Goal: Task Accomplishment & Management: Use online tool/utility

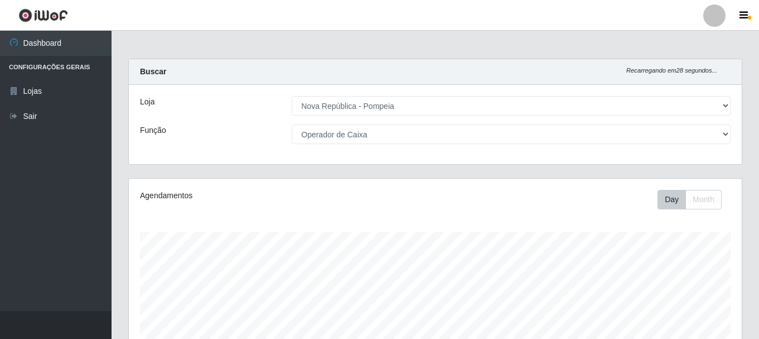
select select "64"
select select "22"
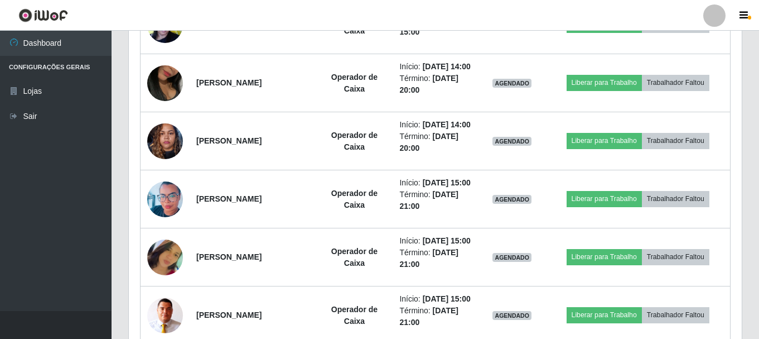
scroll to position [502, 0]
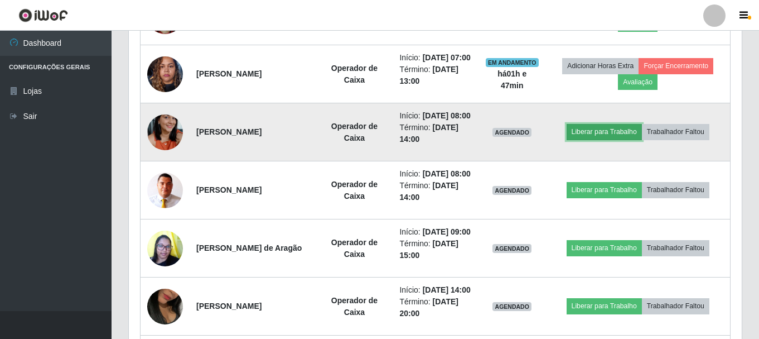
click at [599, 139] on button "Liberar para Trabalho" at bounding box center [604, 132] width 75 height 16
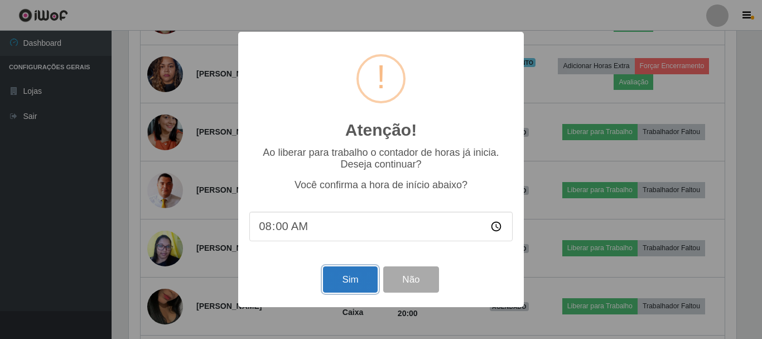
click at [342, 282] on button "Sim" at bounding box center [350, 279] width 54 height 26
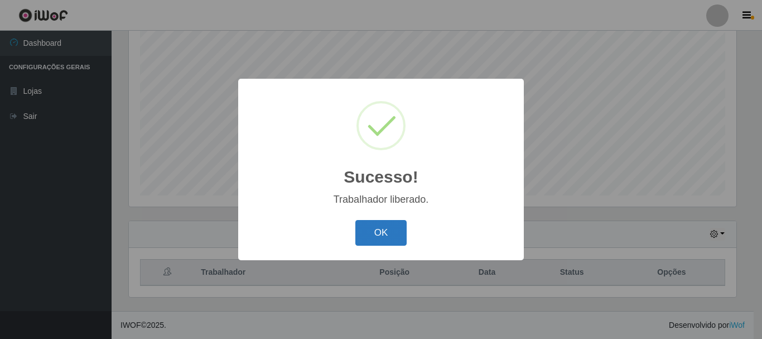
click at [374, 234] on button "OK" at bounding box center [381, 233] width 52 height 26
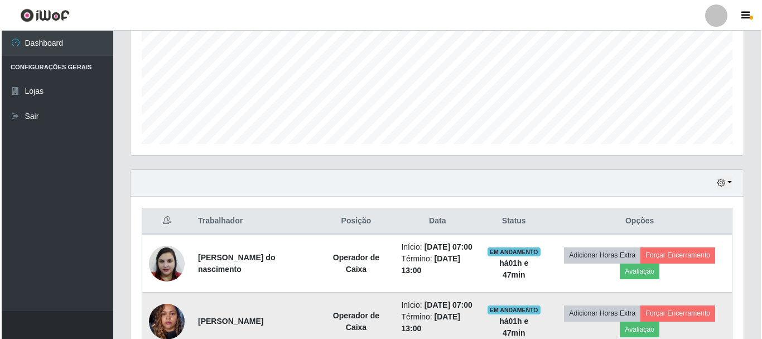
scroll to position [371, 0]
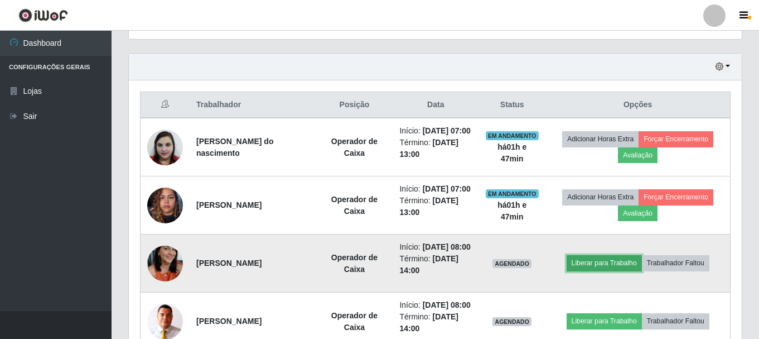
click at [617, 270] on button "Liberar para Trabalho" at bounding box center [604, 263] width 75 height 16
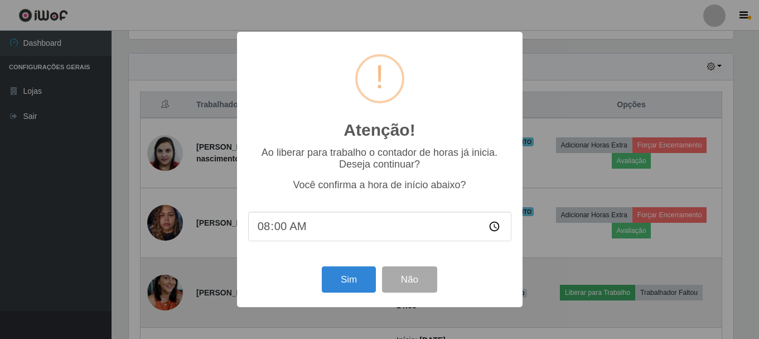
scroll to position [231, 607]
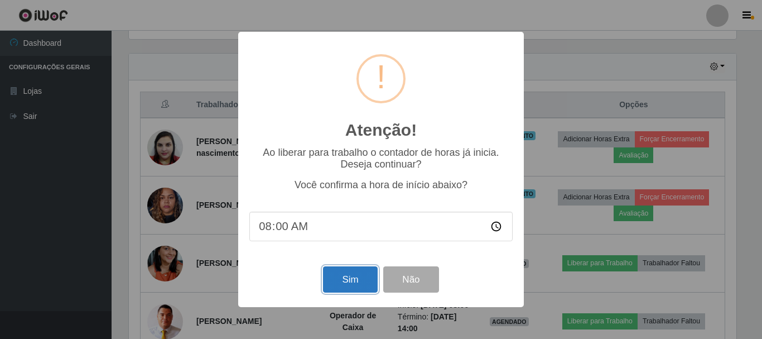
click at [352, 287] on button "Sim" at bounding box center [350, 279] width 54 height 26
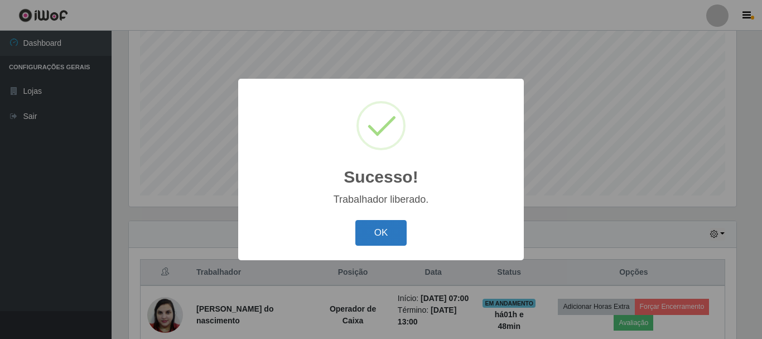
click at [373, 238] on button "OK" at bounding box center [381, 233] width 52 height 26
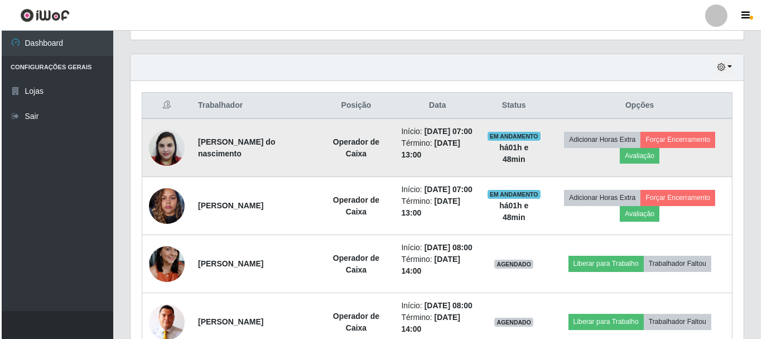
scroll to position [371, 0]
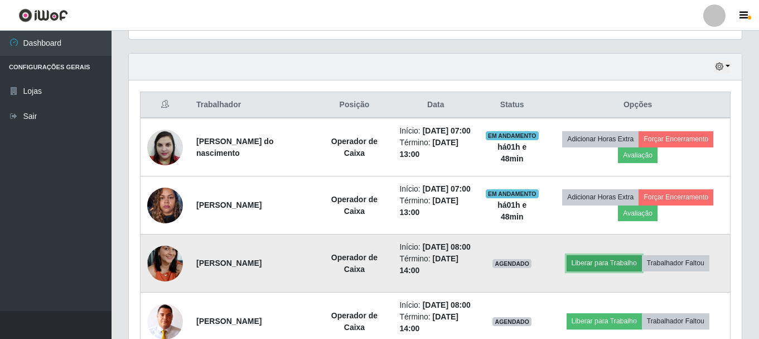
click at [596, 270] on button "Liberar para Trabalho" at bounding box center [604, 263] width 75 height 16
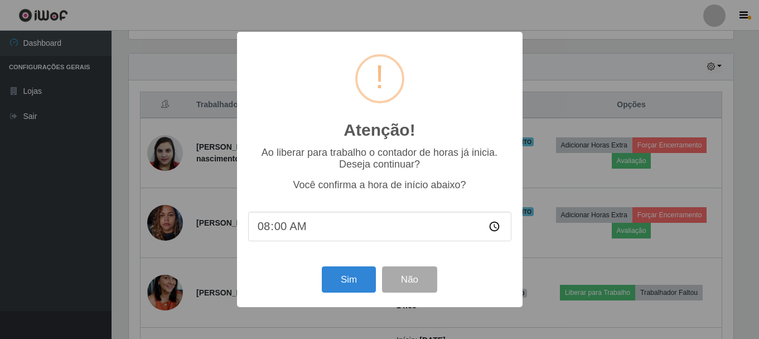
scroll to position [231, 607]
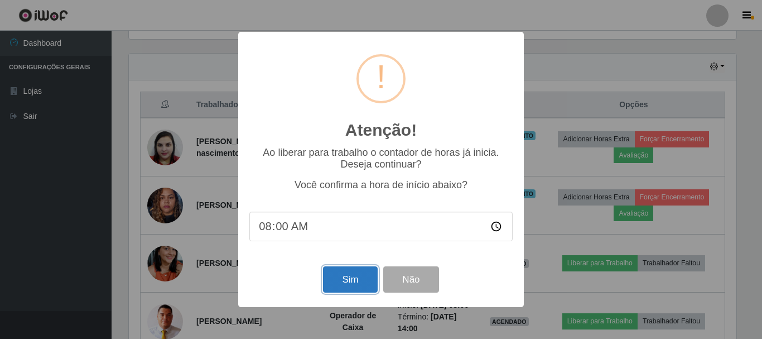
click at [347, 276] on button "Sim" at bounding box center [350, 279] width 54 height 26
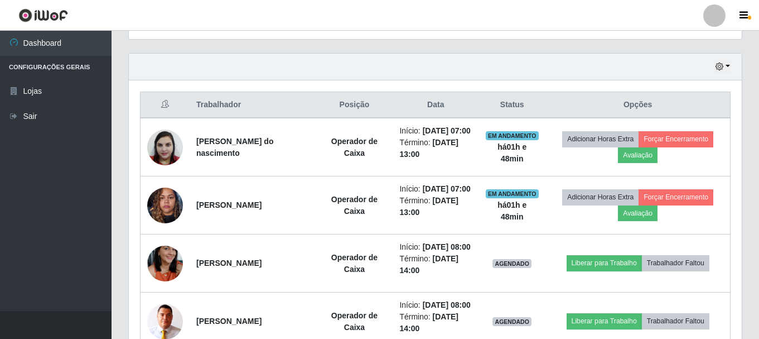
scroll to position [0, 0]
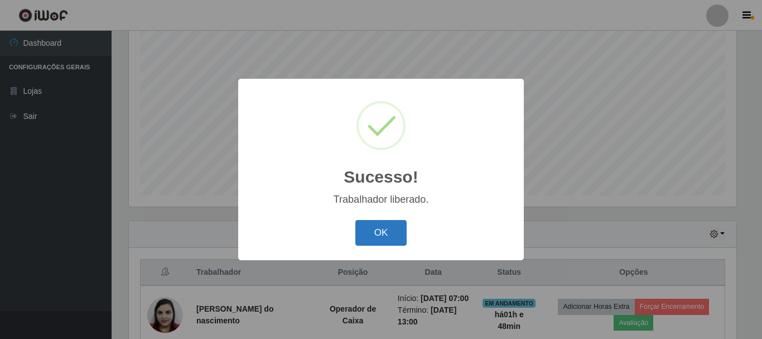
click at [390, 236] on button "OK" at bounding box center [381, 233] width 52 height 26
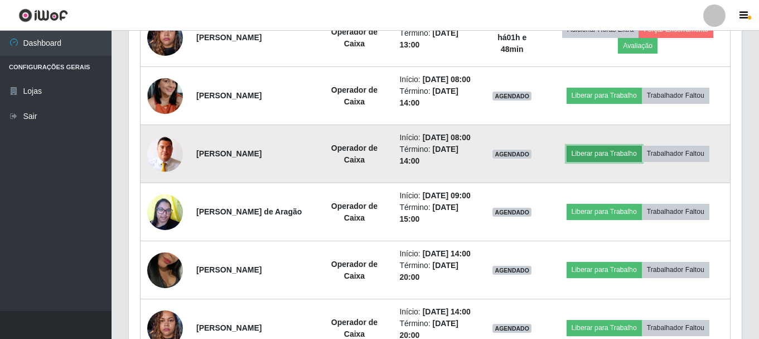
click at [605, 161] on button "Liberar para Trabalho" at bounding box center [604, 154] width 75 height 16
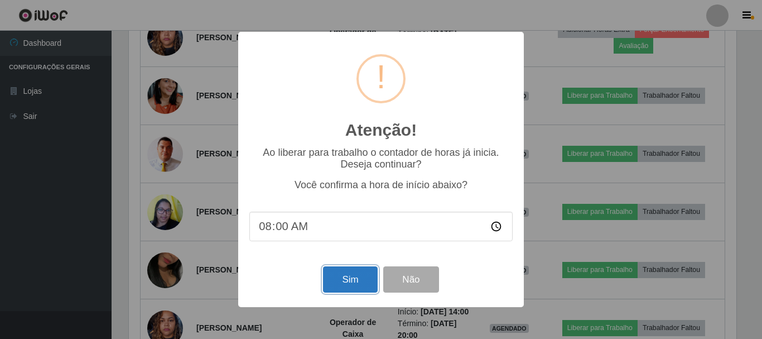
click at [350, 280] on button "Sim" at bounding box center [350, 279] width 54 height 26
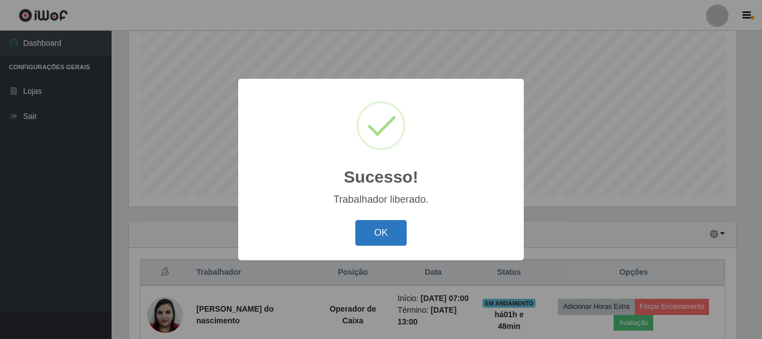
click at [371, 241] on button "OK" at bounding box center [381, 233] width 52 height 26
